Goal: Information Seeking & Learning: Learn about a topic

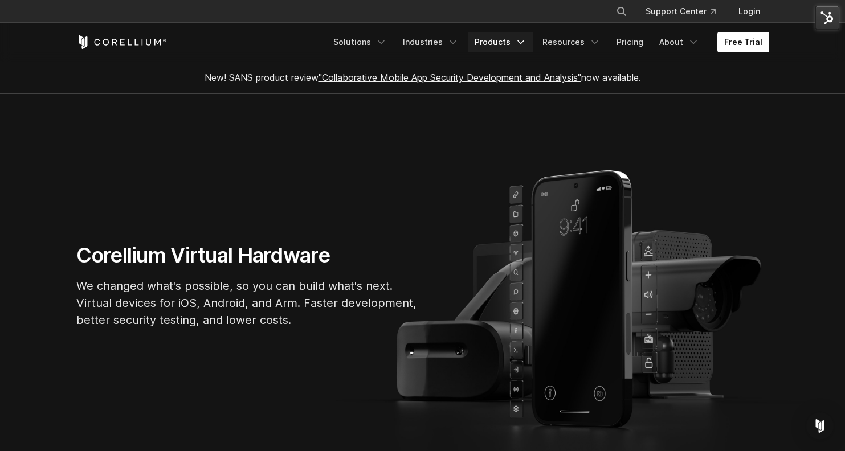
click at [499, 42] on link "Products" at bounding box center [501, 42] width 66 height 21
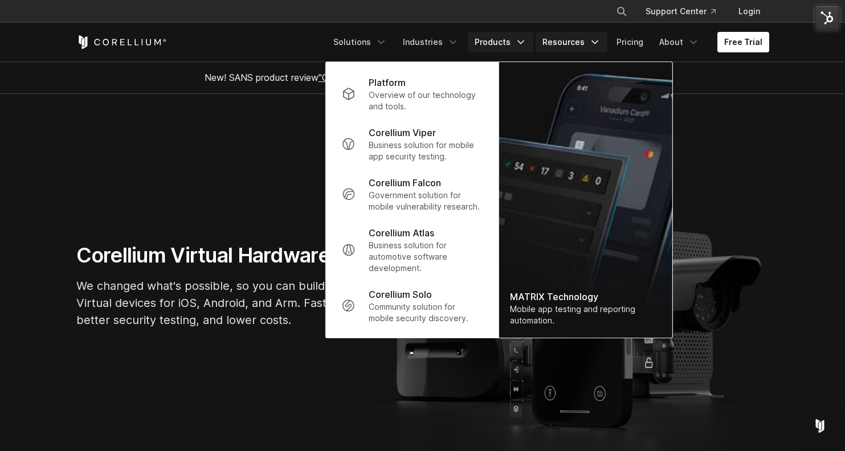
click at [585, 44] on link "Resources" at bounding box center [572, 42] width 72 height 21
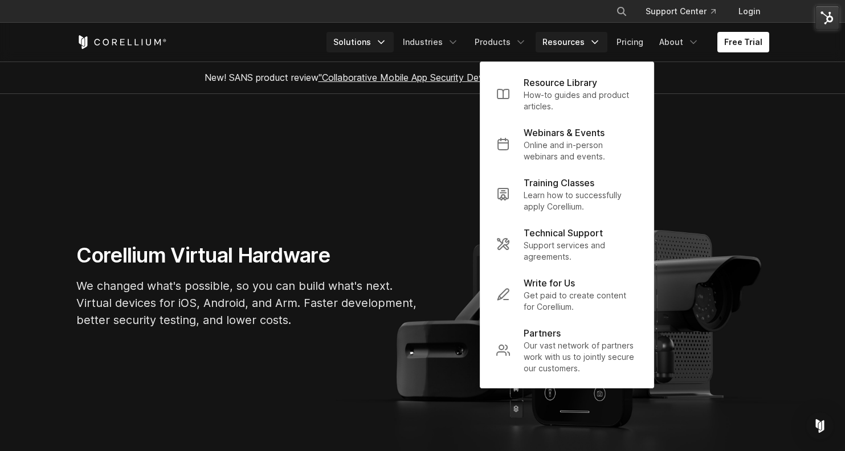
click at [377, 40] on link "Solutions" at bounding box center [359, 42] width 67 height 21
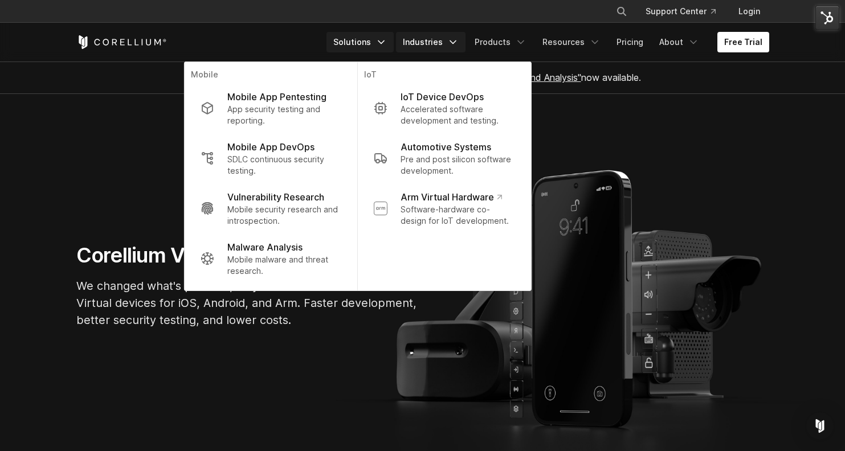
click at [438, 49] on link "Industries" at bounding box center [431, 42] width 70 height 21
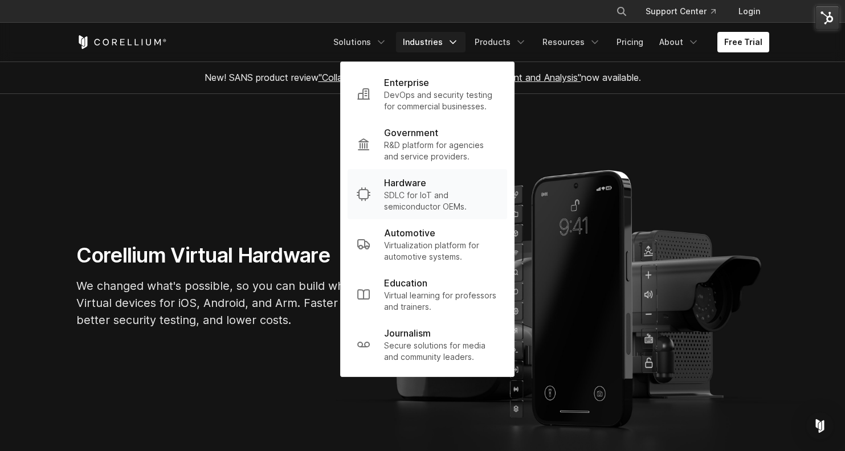
click at [425, 193] on p "SDLC for IoT and semiconductor OEMs." at bounding box center [441, 201] width 114 height 23
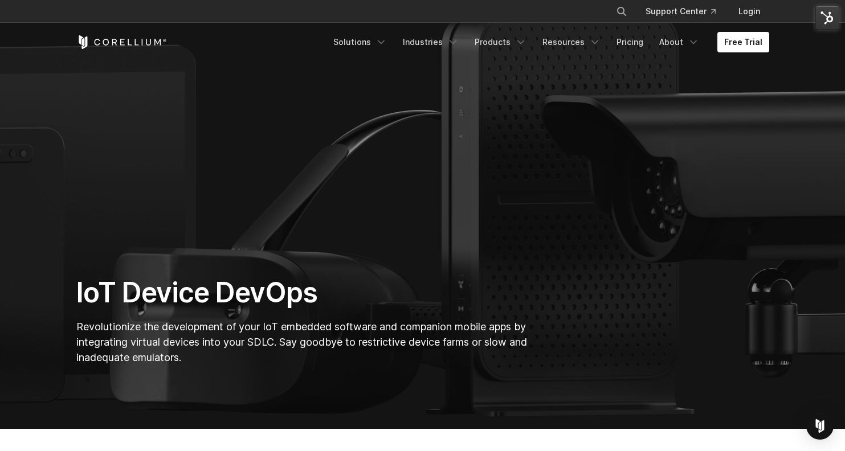
click at [622, 11] on icon "Search" at bounding box center [621, 11] width 9 height 9
click at [565, 13] on input "Search our site..." at bounding box center [563, 11] width 92 height 17
type input "*******"
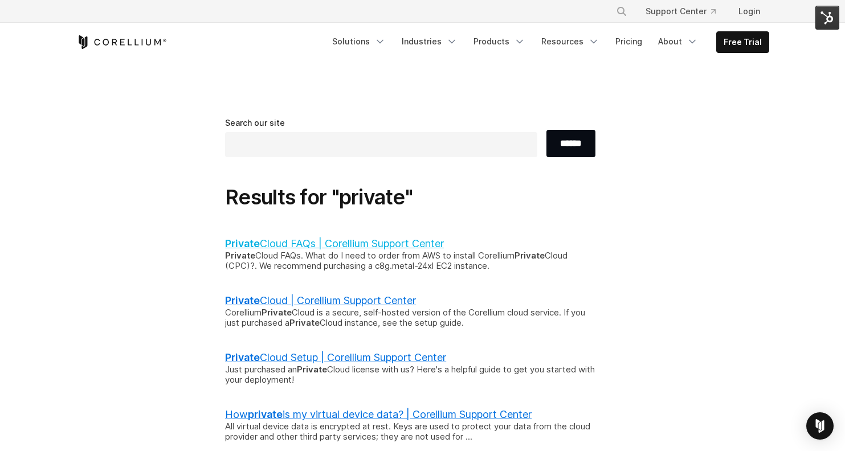
click at [264, 246] on link "Private Cloud FAQs | Corellium Support Center" at bounding box center [334, 244] width 219 height 12
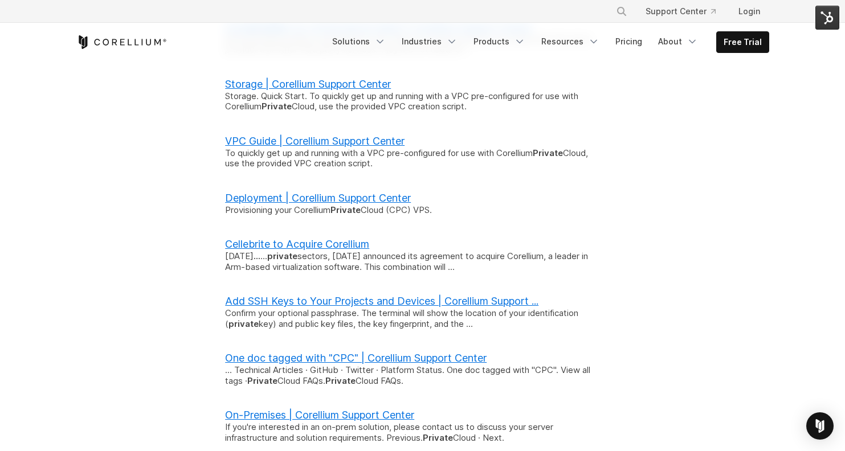
scroll to position [390, 0]
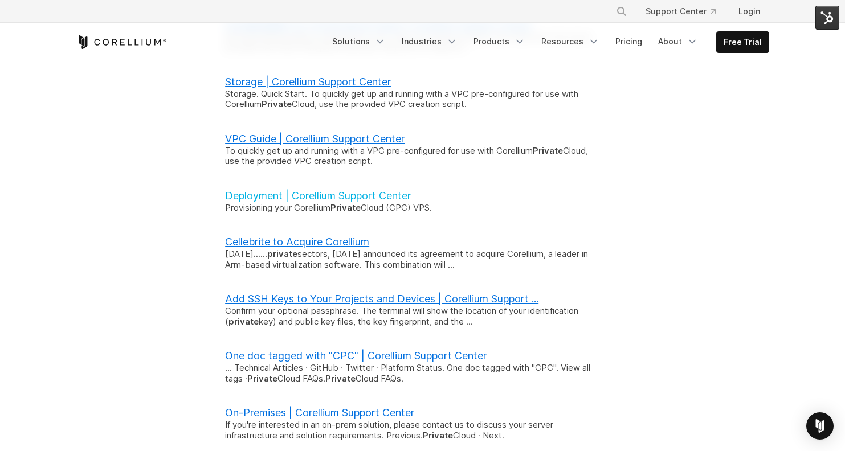
click at [332, 201] on link "Deployment | Corellium Support Center" at bounding box center [318, 196] width 186 height 12
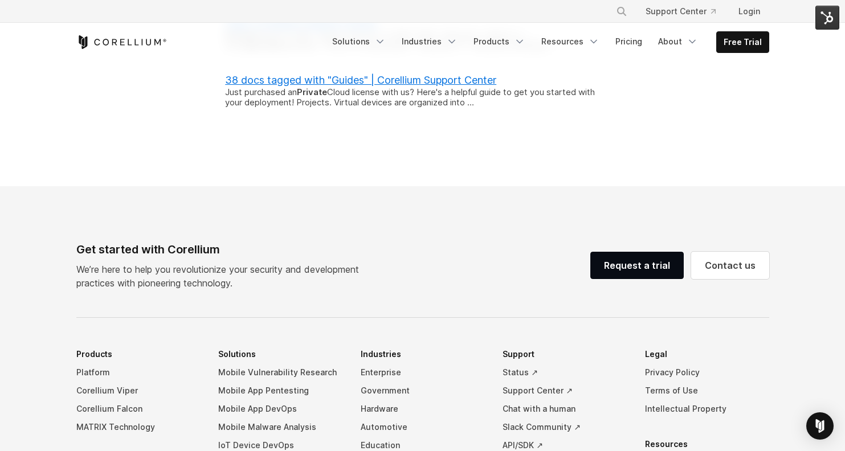
scroll to position [1258, 0]
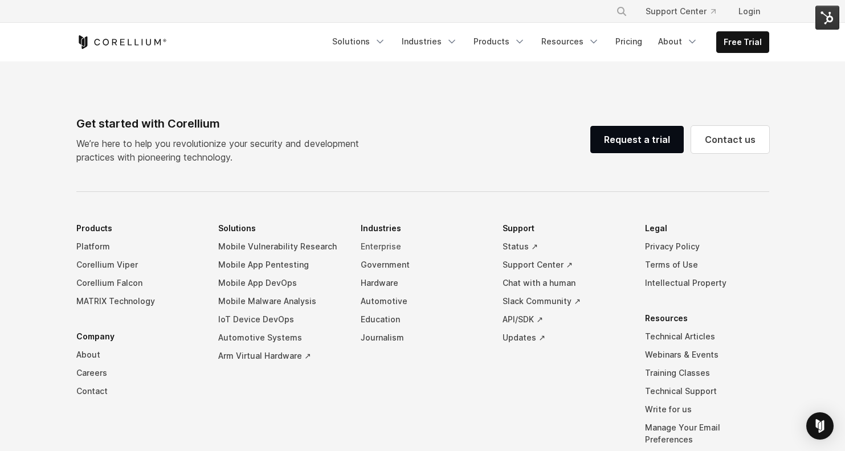
click at [387, 238] on link "Enterprise" at bounding box center [423, 247] width 124 height 18
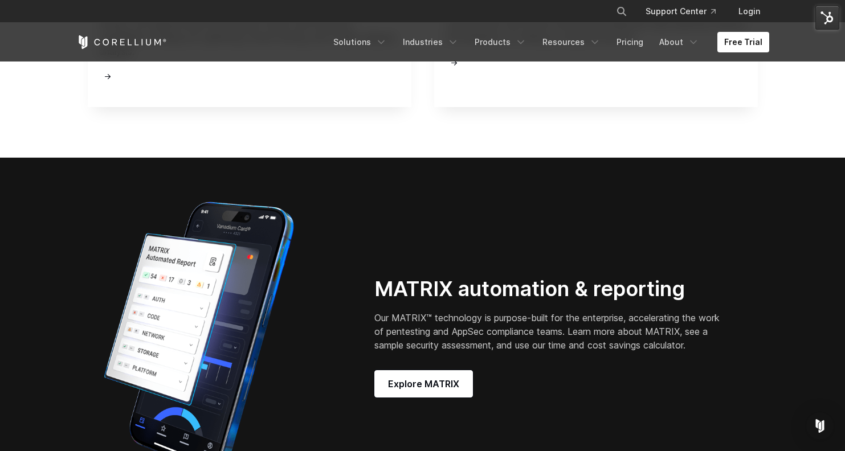
scroll to position [1478, 0]
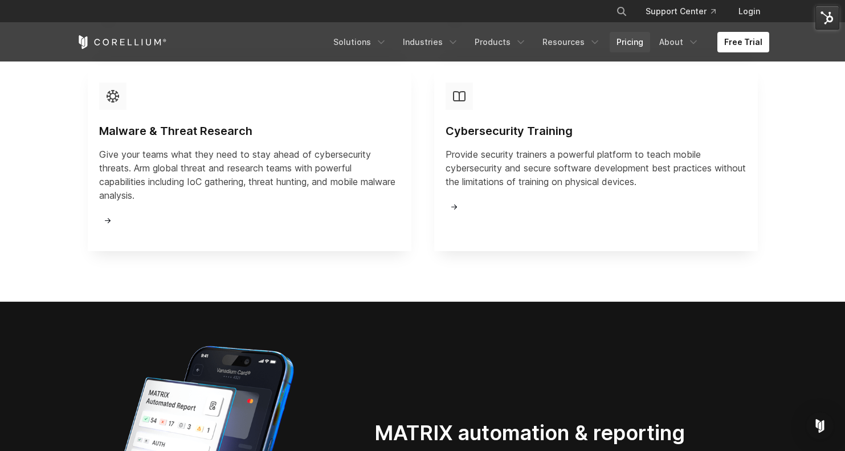
click at [630, 42] on link "Pricing" at bounding box center [630, 42] width 40 height 21
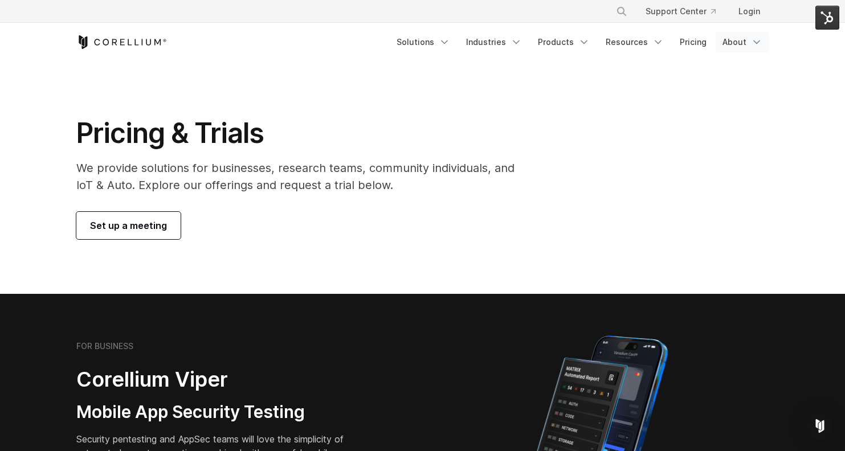
click at [761, 39] on icon "Navigation Menu" at bounding box center [756, 41] width 11 height 11
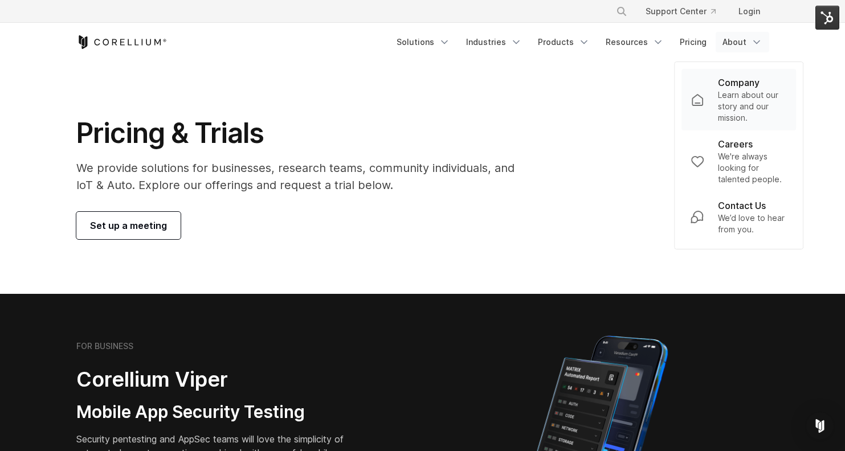
click at [735, 92] on p "Learn about our story and our mission." at bounding box center [753, 106] width 70 height 34
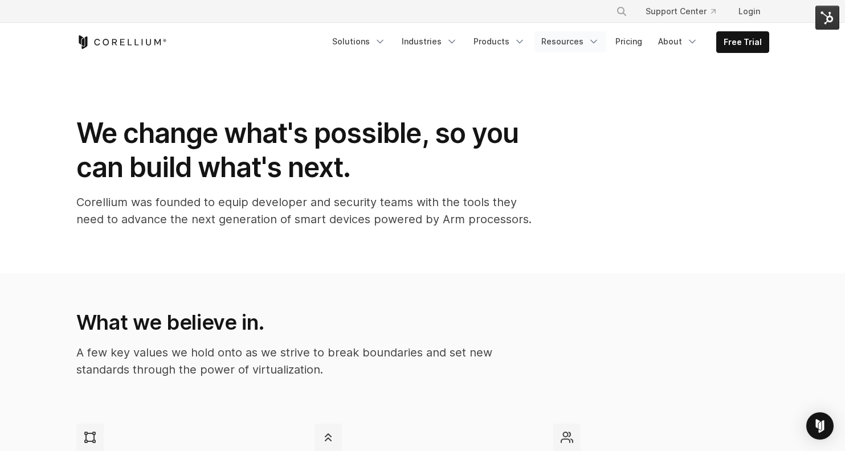
click at [599, 47] on icon "Navigation Menu" at bounding box center [593, 41] width 11 height 11
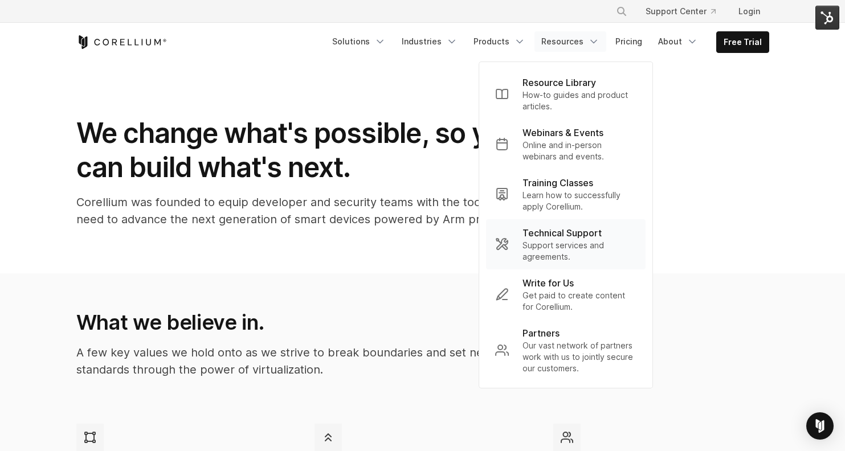
click at [563, 247] on p "Support services and agreements." at bounding box center [579, 251] width 114 height 23
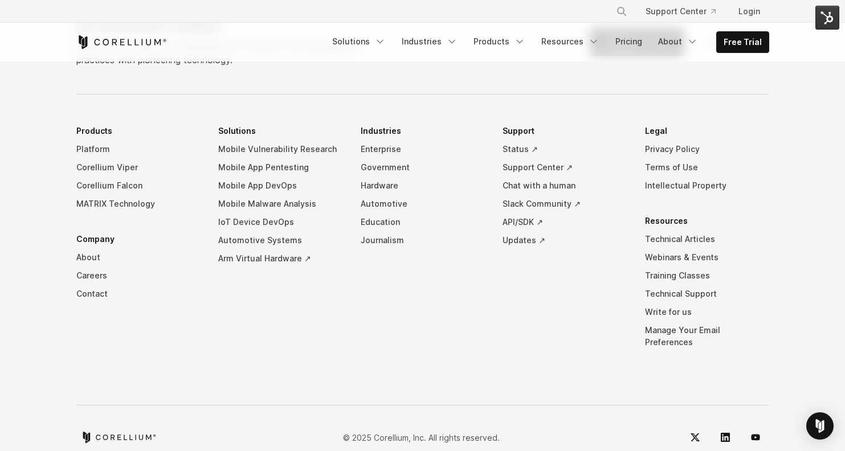
scroll to position [1186, 0]
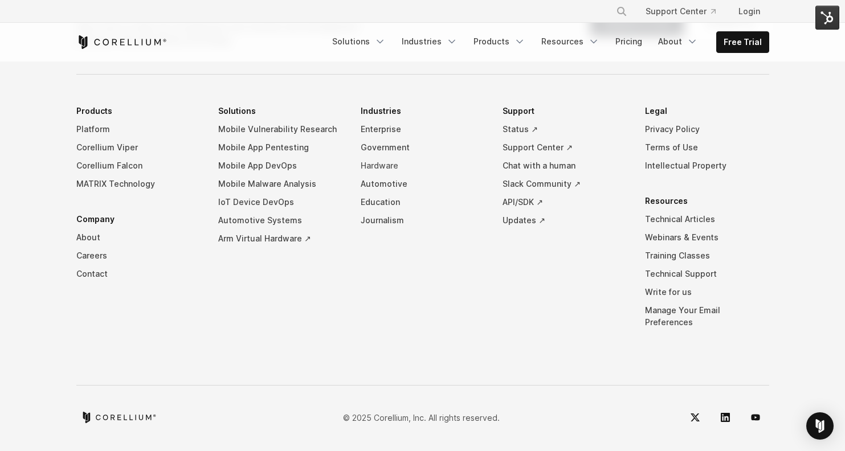
click at [383, 175] on link "Hardware" at bounding box center [423, 166] width 124 height 18
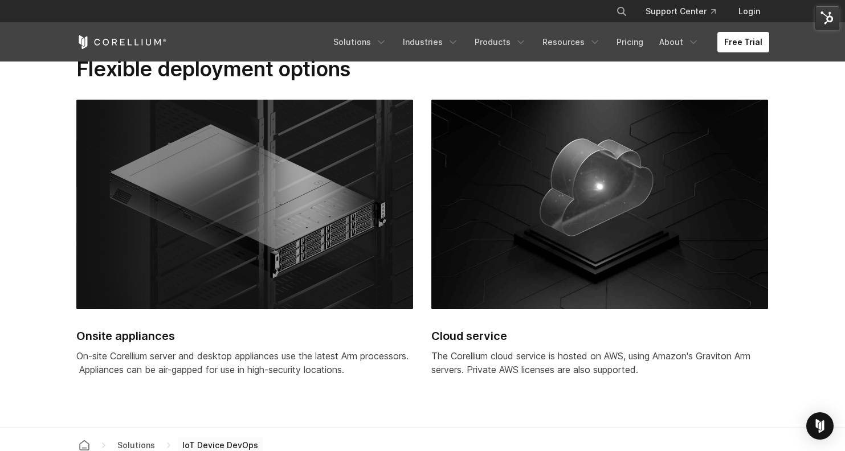
scroll to position [2744, 0]
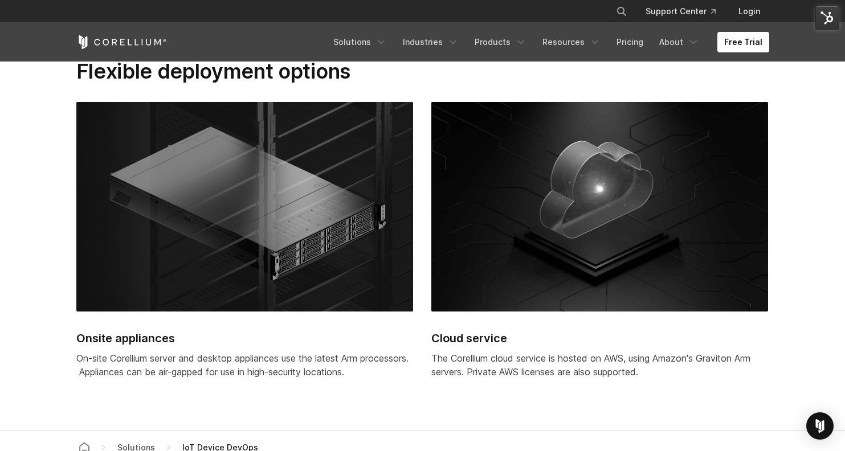
click at [456, 347] on h2 "Cloud service" at bounding box center [599, 338] width 337 height 17
